Goal: Find specific page/section: Find specific page/section

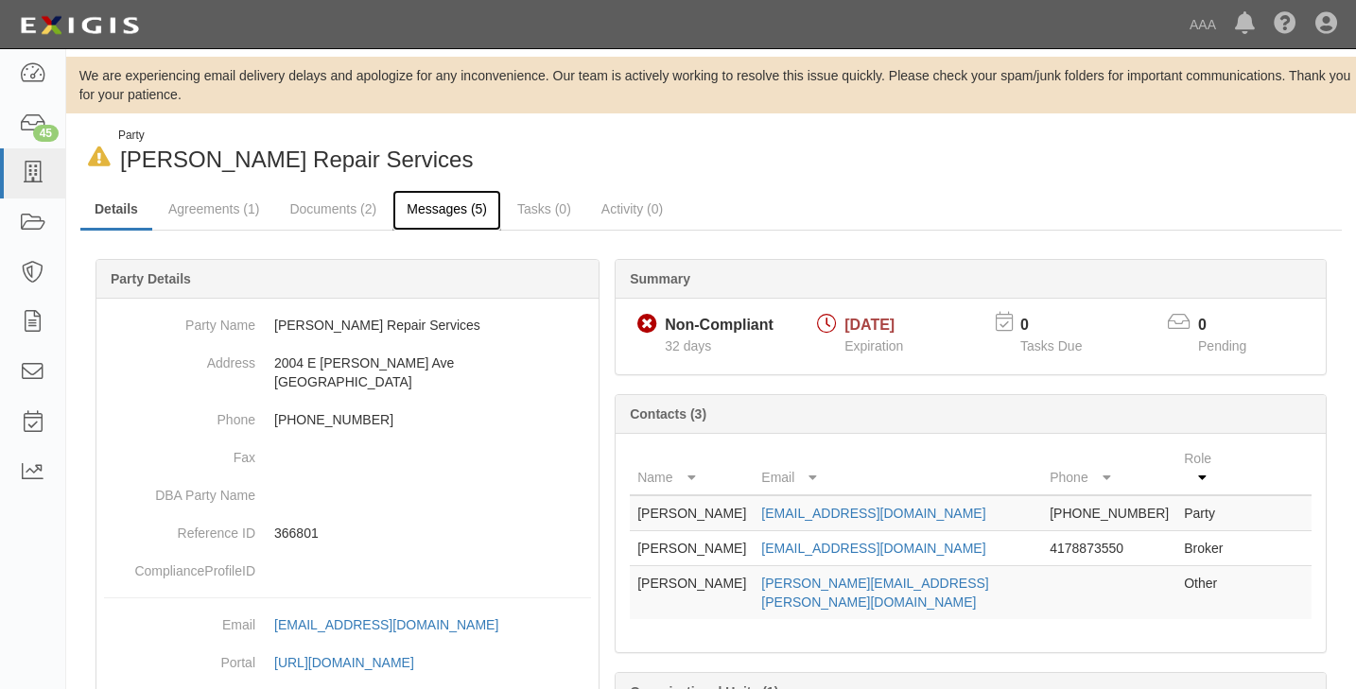
click at [429, 204] on link "Messages (5)" at bounding box center [446, 210] width 109 height 41
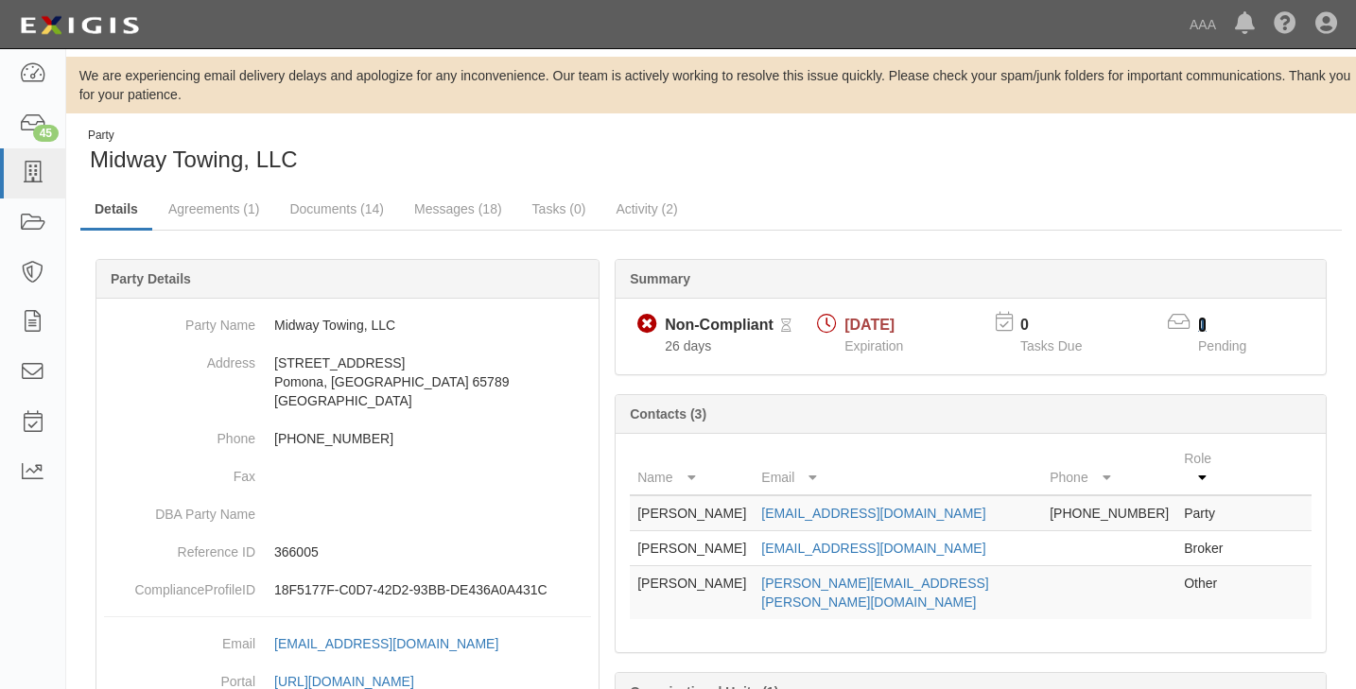
click at [1200, 319] on link "1" at bounding box center [1202, 325] width 9 height 16
